Goal: Task Accomplishment & Management: Complete application form

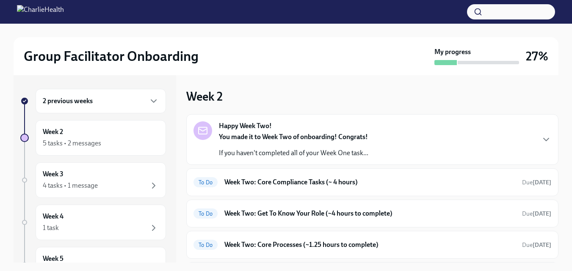
drag, startPoint x: 274, startPoint y: 142, endPoint x: 249, endPoint y: 137, distance: 25.1
click at [249, 137] on strong "You made it to Week Two of onboarding! Congrats!" at bounding box center [293, 137] width 149 height 8
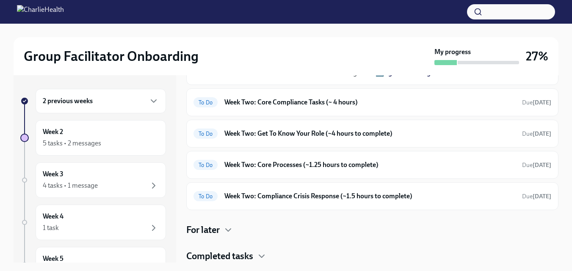
scroll to position [253, 0]
click at [406, 116] on div "To Do Week Two: Core Compliance Tasks (~ 4 hours) Due [DATE]" at bounding box center [372, 102] width 372 height 28
drag, startPoint x: 551, startPoint y: 181, endPoint x: 555, endPoint y: 195, distance: 14.5
click at [555, 195] on div "Week 2 Happy Week Two! [DATE] You made it to Week Two of onboarding! Congrats! …" at bounding box center [372, 169] width 372 height 188
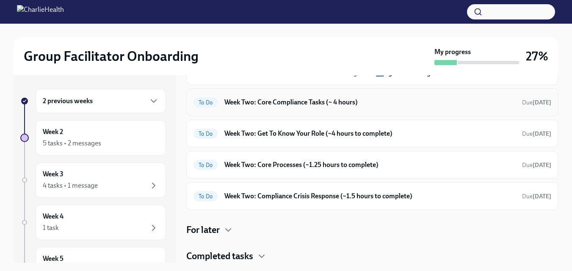
click at [369, 107] on h6 "Week Two: Core Compliance Tasks (~ 4 hours)" at bounding box center [369, 102] width 291 height 9
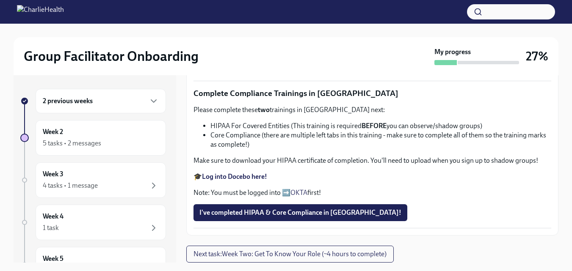
scroll to position [452, 0]
click at [250, 17] on strong "Complete your CPR & First Aid training HERE" at bounding box center [268, 13] width 133 height 8
click at [218, 74] on label "Upload Upload CPR Certificate" at bounding box center [249, 65] width 110 height 17
click at [0, 0] on input "Upload Upload CPR Certificate" at bounding box center [0, 0] width 0 height 0
click at [263, 74] on label "Upload Upload CPR Certificate" at bounding box center [249, 65] width 110 height 17
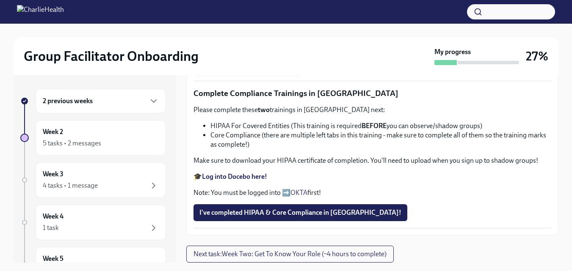
click at [0, 0] on input "Upload Upload CPR Certificate" at bounding box center [0, 0] width 0 height 0
click at [550, 205] on div "Let's dive into a few core compliance tasks! Do your CPR and First Aid Training…" at bounding box center [372, 90] width 372 height 290
